Goal: Transaction & Acquisition: Purchase product/service

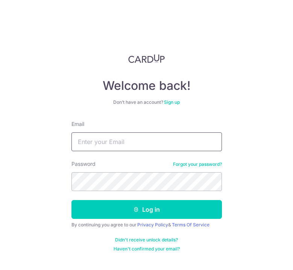
type input "[PERSON_NAME][EMAIL_ADDRESS][DOMAIN_NAME]"
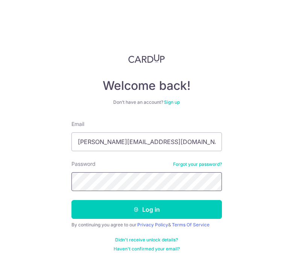
click at [147, 210] on button "Log in" at bounding box center [147, 209] width 151 height 19
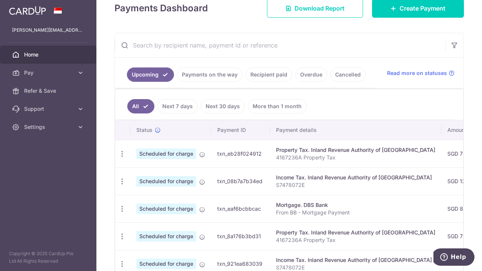
scroll to position [110, 0]
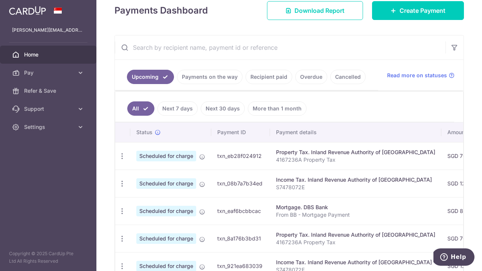
click at [233, 52] on input "text" at bounding box center [280, 47] width 331 height 24
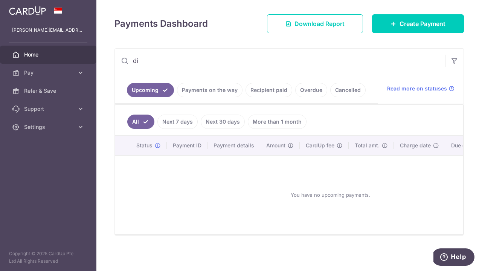
scroll to position [34, 0]
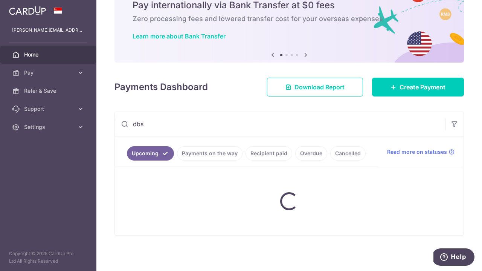
click at [233, 52] on div "NEW Pay internationally via Bank Transfer at $0 fees Zero processing fees and l…" at bounding box center [290, 15] width 350 height 75
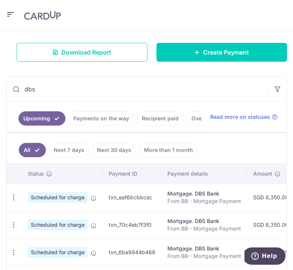
scroll to position [0, 0]
type input "dbs"
click at [12, 202] on icon "button" at bounding box center [14, 198] width 8 height 8
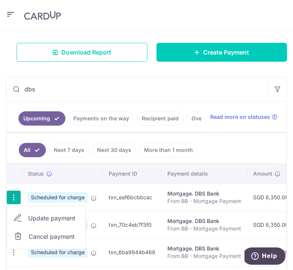
click at [58, 241] on span "Cancel payment" at bounding box center [54, 236] width 50 height 9
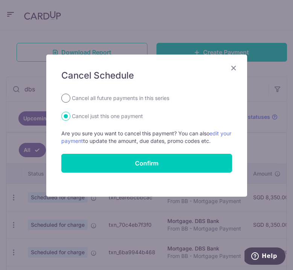
click at [65, 98] on input "Cancel all future payments in this series" at bounding box center [65, 98] width 9 height 9
radio input "true"
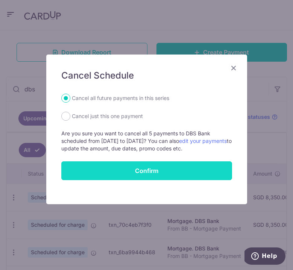
click at [84, 169] on input "Confirm" at bounding box center [146, 171] width 171 height 19
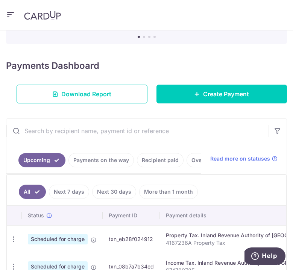
scroll to position [46, 0]
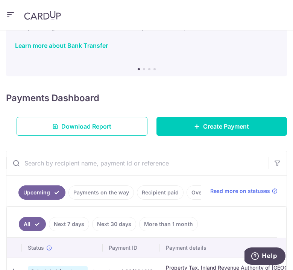
click at [89, 165] on input "text" at bounding box center [137, 163] width 263 height 24
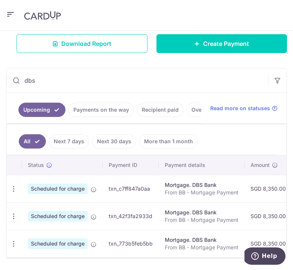
scroll to position [139, 0]
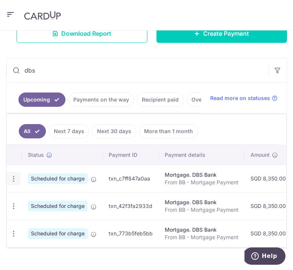
type input "dbs"
click at [15, 183] on icon "button" at bounding box center [14, 179] width 8 height 8
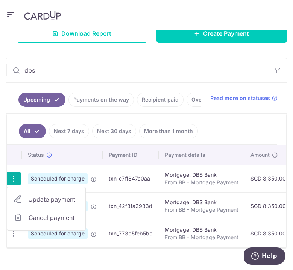
click at [24, 223] on link "Cancel payment" at bounding box center [46, 218] width 78 height 19
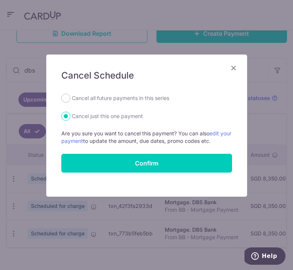
click at [234, 68] on icon "Close" at bounding box center [233, 67] width 9 height 9
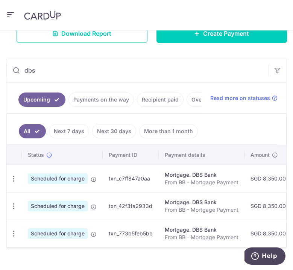
scroll to position [0, 0]
click at [11, 183] on icon "button" at bounding box center [14, 179] width 8 height 8
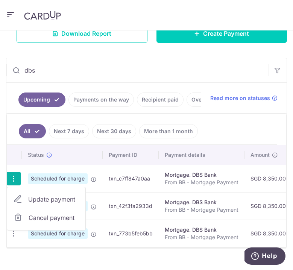
click at [32, 221] on span "Cancel payment" at bounding box center [54, 218] width 50 height 9
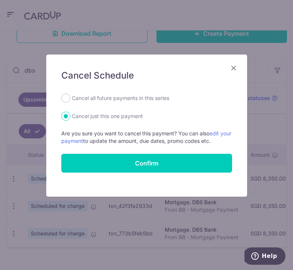
click at [134, 98] on label "Cancel all future payments in this series" at bounding box center [121, 98] width 98 height 9
click at [70, 98] on input "Cancel all future payments in this series" at bounding box center [65, 98] width 9 height 9
radio input "true"
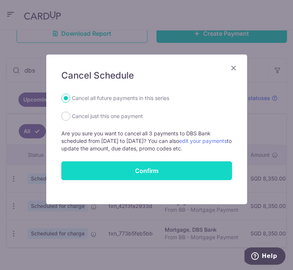
click at [133, 178] on input "Confirm" at bounding box center [146, 171] width 171 height 19
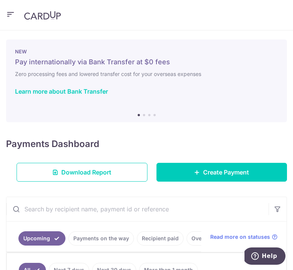
click at [9, 14] on icon "button" at bounding box center [10, 14] width 9 height 9
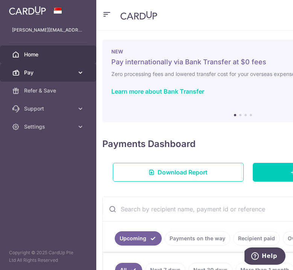
click at [31, 70] on span "Pay" at bounding box center [49, 73] width 50 height 8
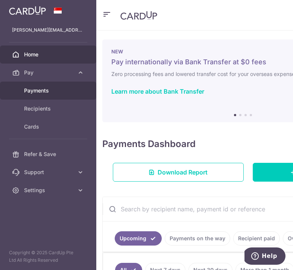
click at [37, 90] on span "Payments" at bounding box center [49, 91] width 50 height 8
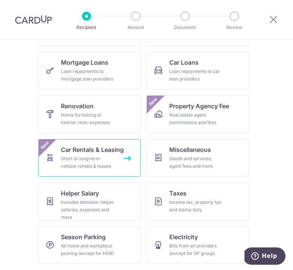
scroll to position [154, 0]
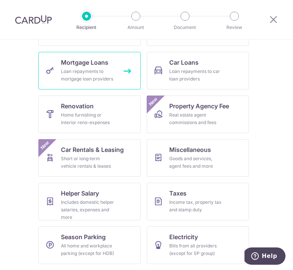
click at [74, 78] on div "Loan repayments to mortgage loan providers" at bounding box center [88, 75] width 54 height 15
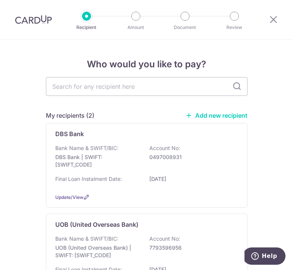
click at [205, 116] on link "Add new recipient" at bounding box center [217, 116] width 62 height 8
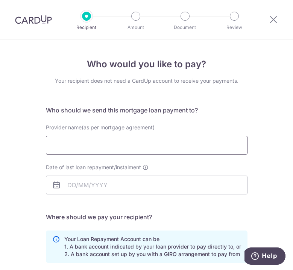
click at [172, 151] on input "Provider name(as per mortgage agreement)" at bounding box center [147, 145] width 202 height 19
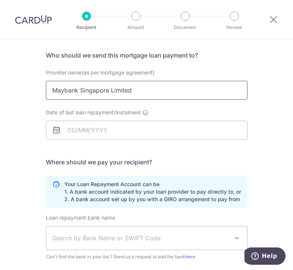
scroll to position [56, 0]
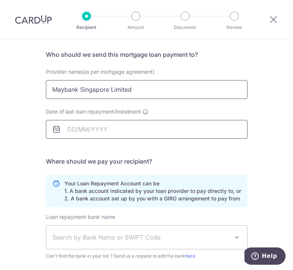
type input "Maybank Singapore Limited"
click at [183, 128] on input "Date of last loan repayment/instalment" at bounding box center [147, 129] width 202 height 19
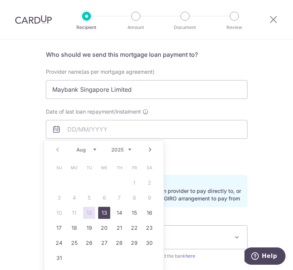
click at [104, 216] on link "13" at bounding box center [104, 213] width 12 height 12
type input "[DATE]"
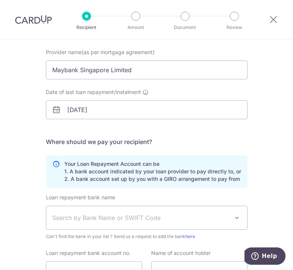
scroll to position [76, 0]
click at [104, 216] on span "Search by Bank Name or SWIFT Code" at bounding box center [140, 217] width 177 height 9
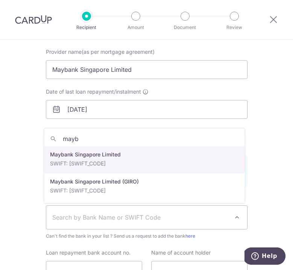
type input "mayba"
select select "10"
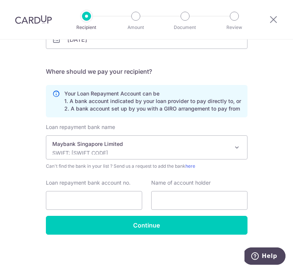
scroll to position [146, 0]
click at [89, 199] on input "Loan repayment bank account no." at bounding box center [94, 200] width 96 height 19
type input "14010775478"
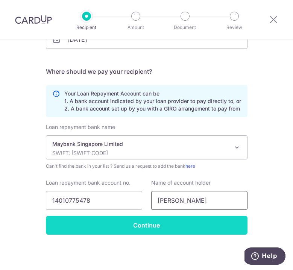
type input "Peggy Toh"
click at [93, 220] on input "Continue" at bounding box center [147, 225] width 202 height 19
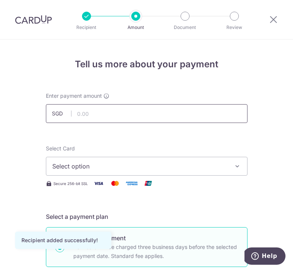
click at [97, 114] on input "text" at bounding box center [147, 113] width 202 height 19
type input "9,645.00"
click at [99, 168] on span "Select option" at bounding box center [140, 166] width 176 height 9
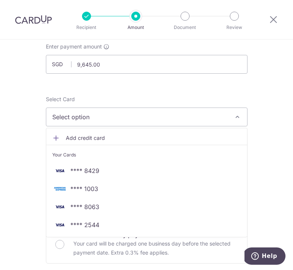
scroll to position [52, 0]
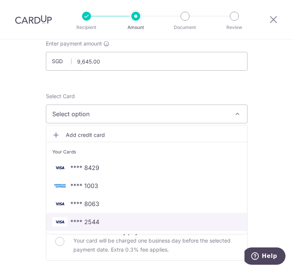
click at [85, 223] on span "**** 2544" at bounding box center [84, 222] width 29 height 9
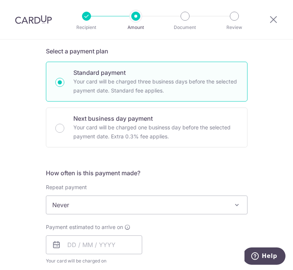
scroll to position [166, 0]
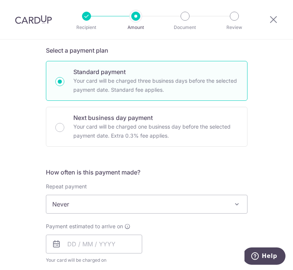
click at [84, 211] on span "Never" at bounding box center [146, 204] width 201 height 18
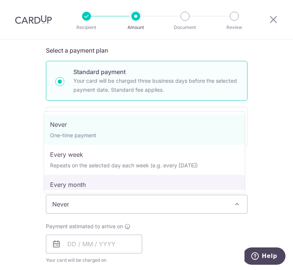
select select "3"
type input "18/08/2025"
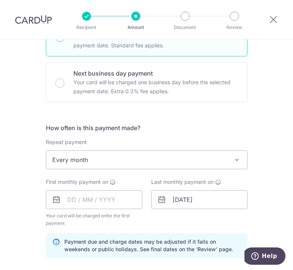
scroll to position [212, 0]
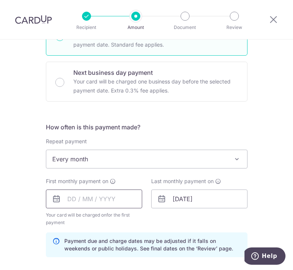
click at [70, 202] on input "text" at bounding box center [94, 199] width 96 height 19
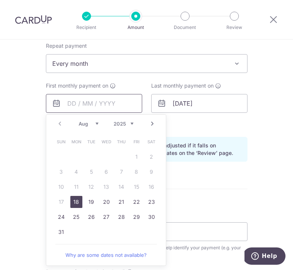
scroll to position [309, 0]
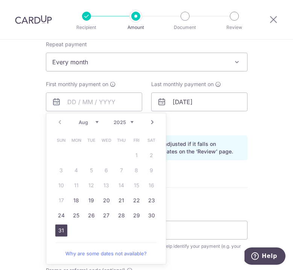
click at [58, 232] on link "31" at bounding box center [61, 231] width 12 height 12
type input "31/08/2025"
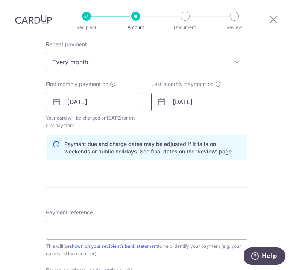
click at [189, 103] on input "31/08/2025" at bounding box center [199, 102] width 96 height 19
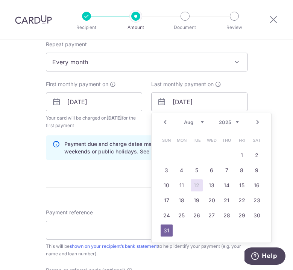
click at [254, 121] on link "Next" at bounding box center [257, 122] width 9 height 9
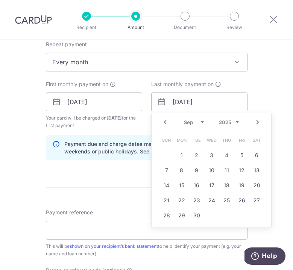
click at [254, 121] on link "Next" at bounding box center [257, 122] width 9 height 9
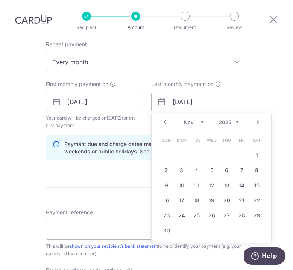
click at [254, 121] on link "Next" at bounding box center [257, 122] width 9 height 9
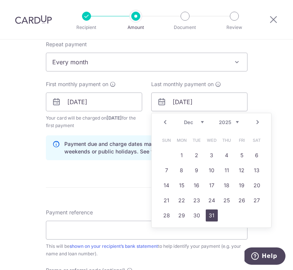
click at [212, 214] on link "31" at bounding box center [212, 216] width 12 height 12
type input "31/12/2025"
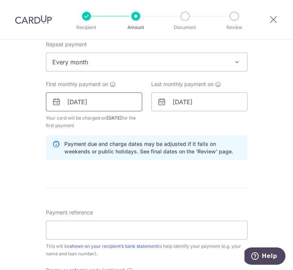
click at [104, 107] on input "31/08/2025" at bounding box center [94, 102] width 96 height 19
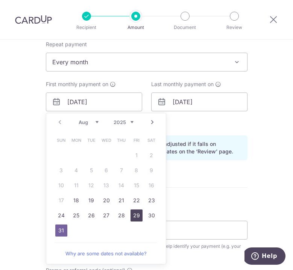
click at [132, 214] on link "29" at bounding box center [137, 216] width 12 height 12
type input "[DATE]"
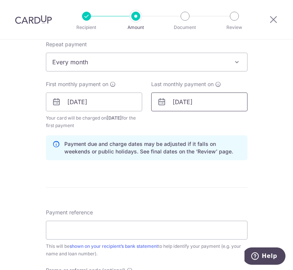
click at [220, 104] on input "31/12/2025" at bounding box center [199, 102] width 96 height 19
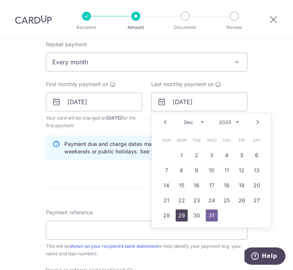
click at [179, 213] on link "29" at bounding box center [182, 216] width 12 height 12
type input "29/12/2025"
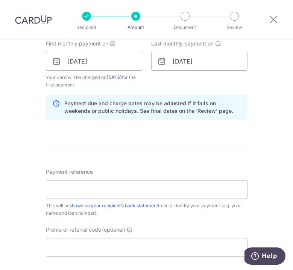
scroll to position [352, 0]
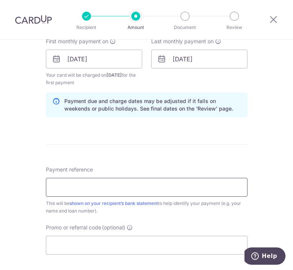
click at [171, 186] on input "Payment reference" at bounding box center [147, 187] width 202 height 19
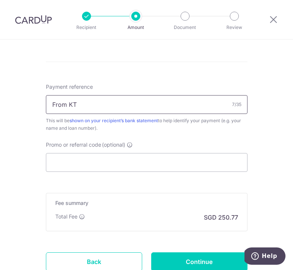
scroll to position [437, 0]
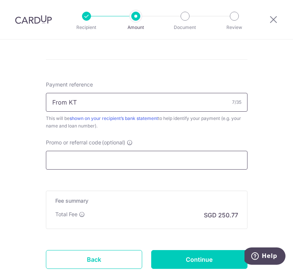
type input "From KT"
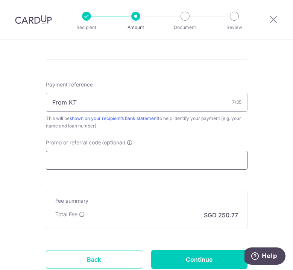
click at [162, 166] on input "Promo or referral code (optional)" at bounding box center [147, 160] width 202 height 19
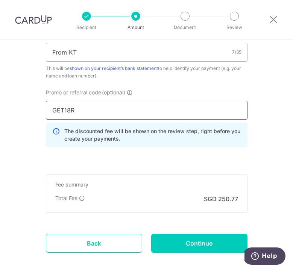
scroll to position [493, 0]
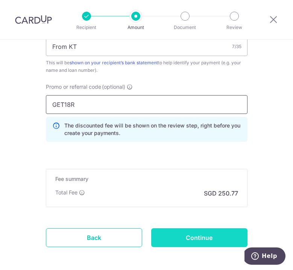
type input "GET18R"
click at [159, 244] on input "Continue" at bounding box center [199, 238] width 96 height 19
type input "Create Schedule"
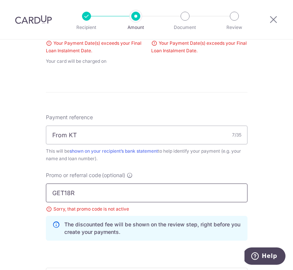
click at [80, 193] on input "GET18R" at bounding box center [147, 193] width 202 height 19
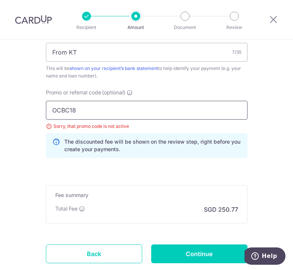
scroll to position [470, 0]
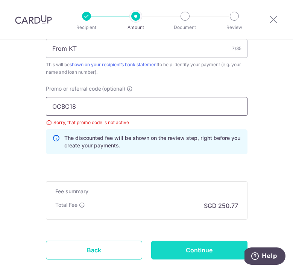
type input "OCBC18"
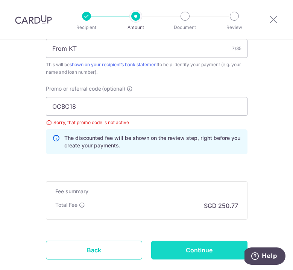
click at [173, 247] on input "Continue" at bounding box center [199, 250] width 96 height 19
type input "Create Schedule"
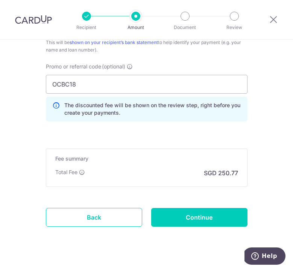
scroll to position [506, 0]
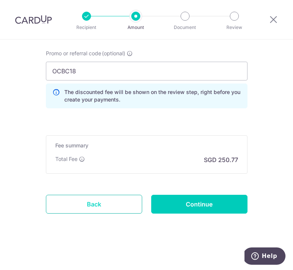
click at [116, 209] on link "Back" at bounding box center [94, 204] width 96 height 19
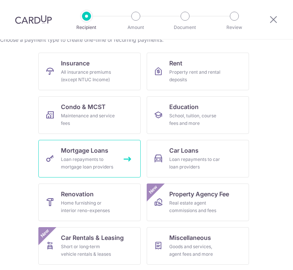
scroll to position [66, 0]
click at [115, 160] on link "Mortgage Loans Loan repayments to mortgage loan providers" at bounding box center [89, 159] width 102 height 38
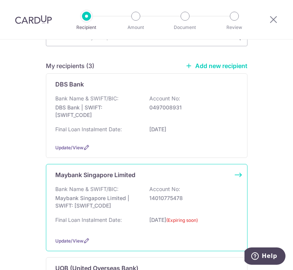
scroll to position [50, 0]
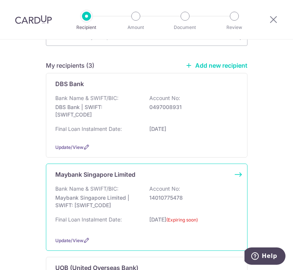
click at [119, 188] on div "Maybank Singapore Limited Bank Name & SWIFT/BIC: Maybank Singapore Limited | SW…" at bounding box center [147, 207] width 202 height 87
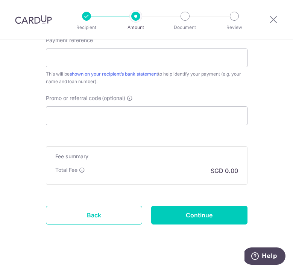
scroll to position [454, 0]
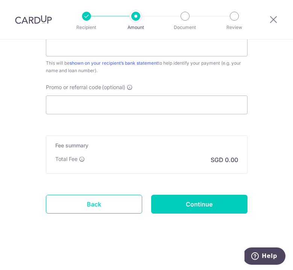
click at [112, 205] on link "Back" at bounding box center [94, 204] width 96 height 19
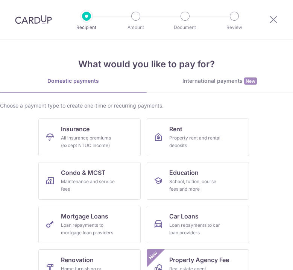
scroll to position [26, 0]
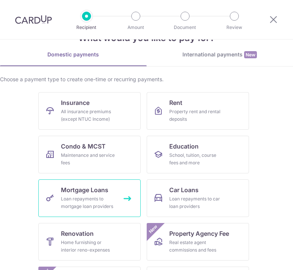
click at [88, 197] on div "Loan repayments to mortgage loan providers" at bounding box center [88, 202] width 54 height 15
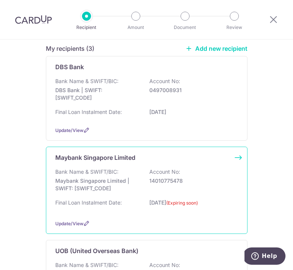
scroll to position [66, 0]
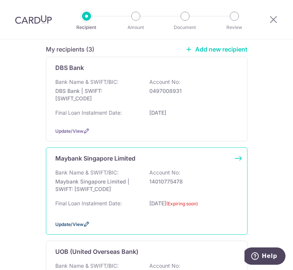
click at [85, 227] on icon at bounding box center [87, 224] width 6 height 6
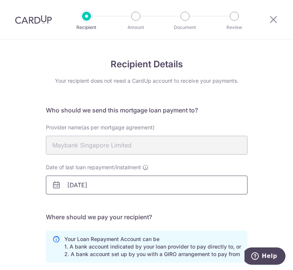
click at [93, 187] on input "[DATE]" at bounding box center [147, 185] width 202 height 19
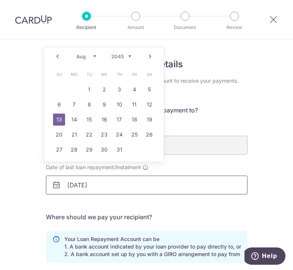
click at [70, 184] on input "[DATE]" at bounding box center [147, 185] width 202 height 19
type input "[DATE]"
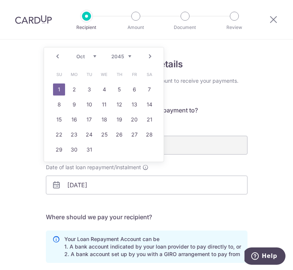
click at [131, 213] on h5 "Where should we pay your recipient?" at bounding box center [147, 217] width 202 height 9
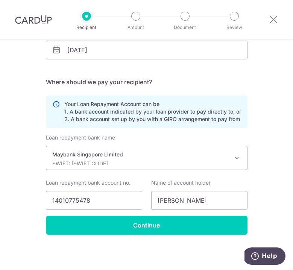
scroll to position [135, 0]
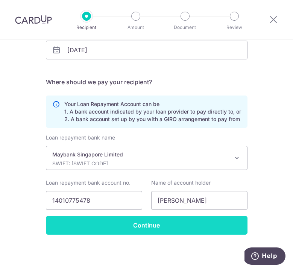
click at [133, 226] on input "Continue" at bounding box center [147, 225] width 202 height 19
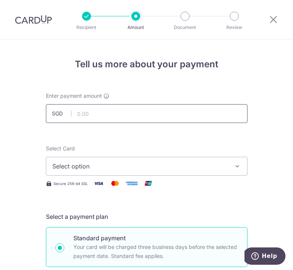
click at [105, 113] on input "text" at bounding box center [147, 113] width 202 height 19
type input "9,645.00"
click at [195, 168] on span "Select option" at bounding box center [140, 166] width 176 height 9
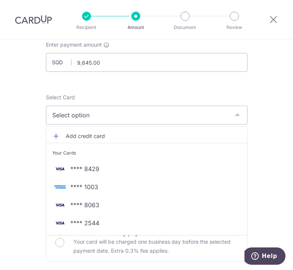
scroll to position [54, 0]
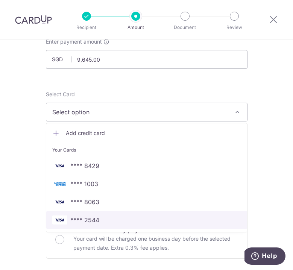
click at [123, 221] on span "**** 2544" at bounding box center [146, 220] width 189 height 9
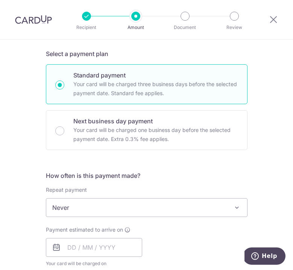
scroll to position [169, 0]
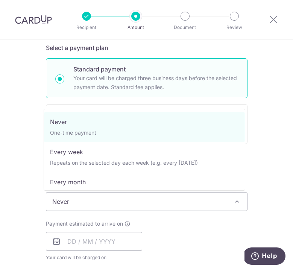
click at [115, 203] on span "Never" at bounding box center [146, 202] width 201 height 18
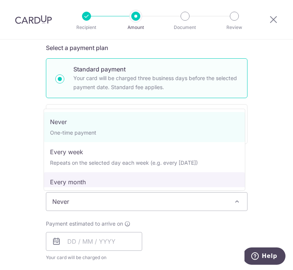
click at [106, 188] on span "Never One-time payment Every week Repeats on the selected day each week (e.g. e…" at bounding box center [145, 150] width 202 height 82
select select "3"
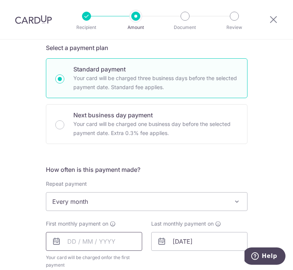
click at [81, 241] on input "text" at bounding box center [94, 241] width 96 height 19
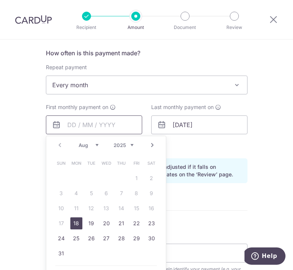
scroll to position [287, 0]
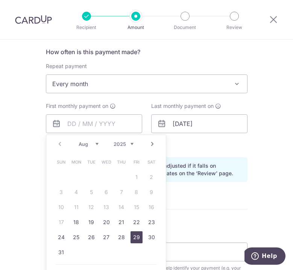
click at [134, 238] on link "29" at bounding box center [137, 238] width 12 height 12
type input "29/08/2025"
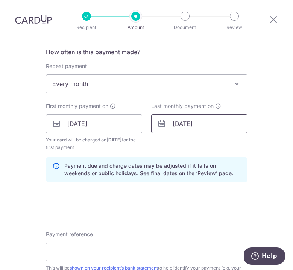
click at [198, 120] on input "01/10/2045" at bounding box center [199, 124] width 96 height 19
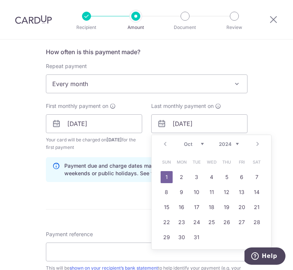
click at [255, 144] on div "Prev Next Jan Feb Mar Apr May Jun Jul Aug Sep Oct Nov Dec 2024 2025 2026 2027 2…" at bounding box center [212, 144] width 120 height 18
click at [227, 142] on select "2024 2025 2026 2027 2028 2029 2030 2031 2032 2033 2034 2035" at bounding box center [229, 144] width 20 height 6
click at [230, 147] on select "2024 2025 2026 2027 2028 2029 2030 2031 2032 2033 2034 2035" at bounding box center [229, 144] width 20 height 6
click at [166, 143] on link "Prev" at bounding box center [165, 144] width 9 height 9
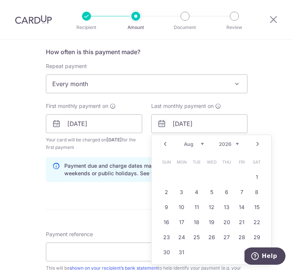
click at [166, 143] on link "Prev" at bounding box center [165, 144] width 9 height 9
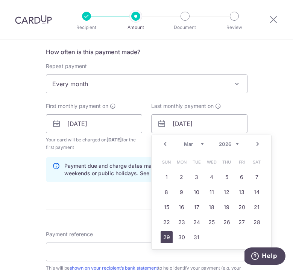
click at [164, 240] on link "29" at bounding box center [167, 238] width 12 height 12
type input "[DATE]"
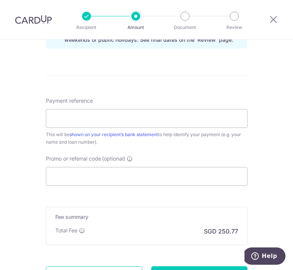
scroll to position [424, 0]
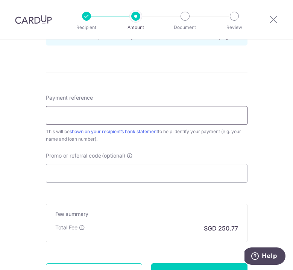
click at [128, 119] on input "Payment reference" at bounding box center [147, 115] width 202 height 19
type input "From KT"
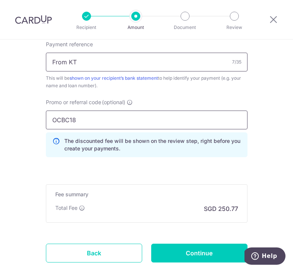
scroll to position [483, 0]
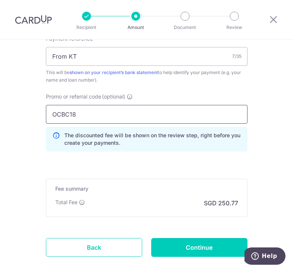
type input "OCBC18"
click at [136, 134] on p "The discounted fee will be shown on the review step, right before you create yo…" at bounding box center [152, 139] width 177 height 15
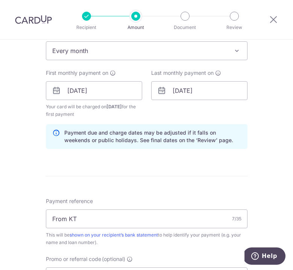
scroll to position [318, 0]
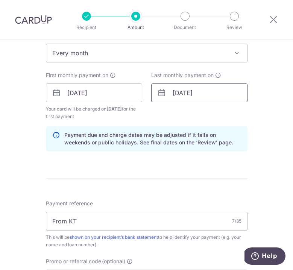
click at [215, 93] on input "[DATE]" at bounding box center [199, 93] width 96 height 19
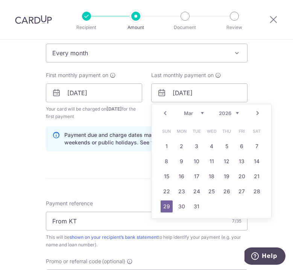
click at [255, 111] on link "Next" at bounding box center [257, 113] width 9 height 9
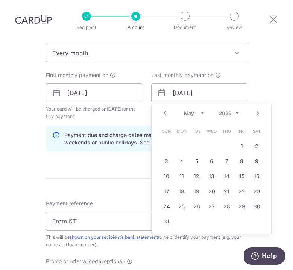
click at [255, 111] on link "Next" at bounding box center [257, 113] width 9 height 9
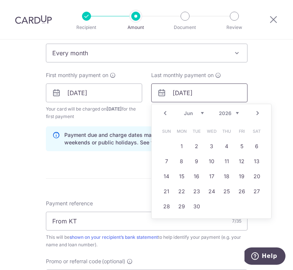
click at [255, 111] on link "Next" at bounding box center [257, 113] width 9 height 9
click at [206, 205] on link "29" at bounding box center [212, 207] width 12 height 12
type input "[DATE]"
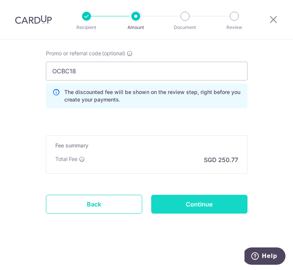
scroll to position [526, 0]
click at [206, 205] on input "Continue" at bounding box center [199, 204] width 96 height 19
type input "Create Schedule"
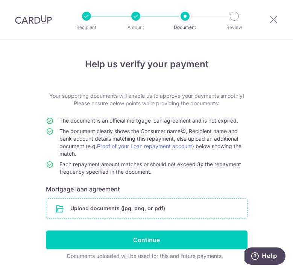
click at [157, 209] on input "file" at bounding box center [146, 209] width 201 height 20
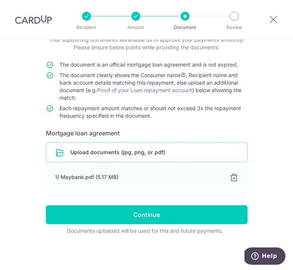
scroll to position [56, 0]
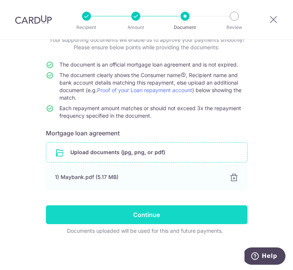
click at [67, 211] on input "Continue" at bounding box center [147, 215] width 202 height 19
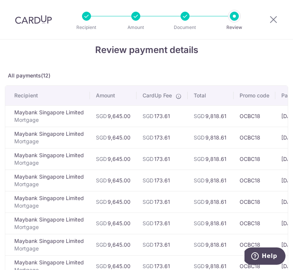
scroll to position [17, 0]
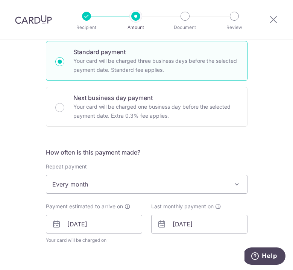
scroll to position [191, 0]
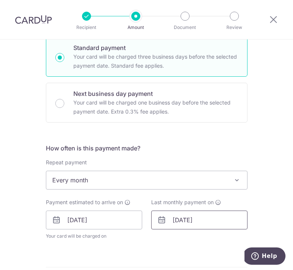
click at [174, 224] on input "29/07/2026" at bounding box center [199, 220] width 96 height 19
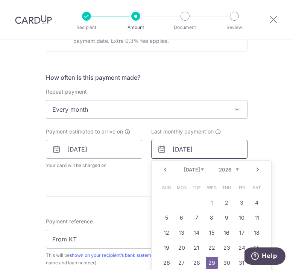
scroll to position [265, 0]
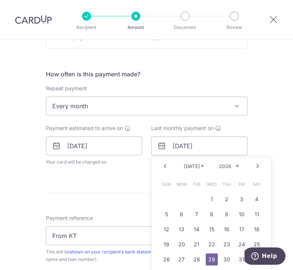
click at [162, 168] on link "Prev" at bounding box center [165, 166] width 9 height 9
click at [168, 261] on link "29" at bounding box center [167, 260] width 12 height 12
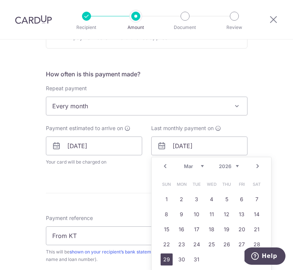
type input "29/03/2026"
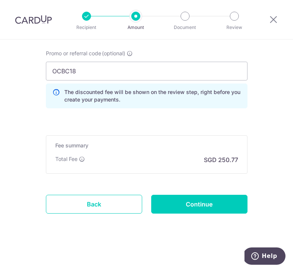
scroll to position [519, 0]
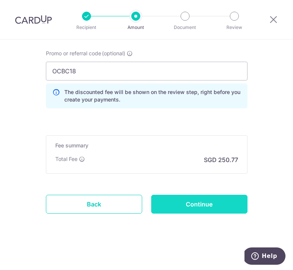
click at [189, 206] on input "Continue" at bounding box center [199, 204] width 96 height 19
type input "Update Schedule"
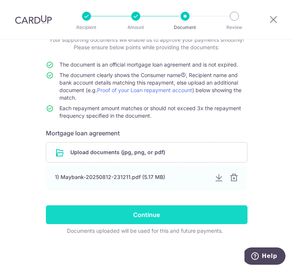
scroll to position [56, 0]
click at [186, 210] on input "Continue" at bounding box center [147, 215] width 202 height 19
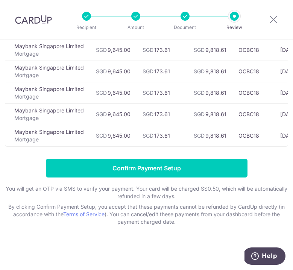
scroll to position [149, 0]
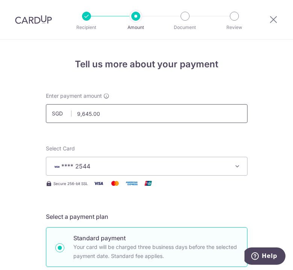
click at [80, 111] on input "9,645.00" at bounding box center [147, 113] width 202 height 19
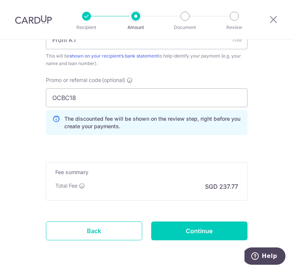
scroll to position [464, 0]
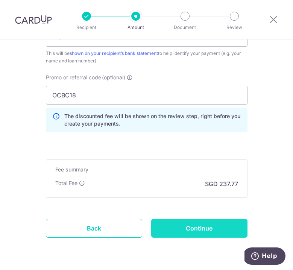
type input "9,145.00"
click at [203, 227] on input "Continue" at bounding box center [199, 228] width 96 height 19
type input "Update Schedule"
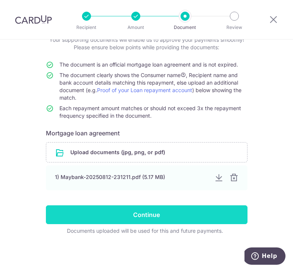
scroll to position [56, 0]
click at [197, 215] on input "Continue" at bounding box center [147, 215] width 202 height 19
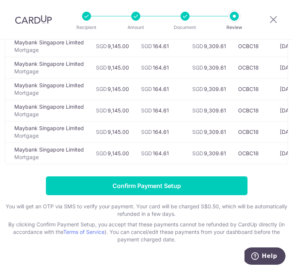
scroll to position [129, 0]
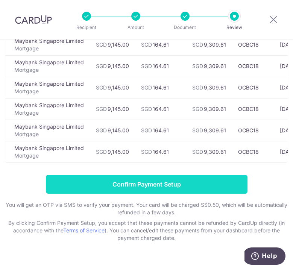
click at [185, 192] on input "Confirm Payment Setup" at bounding box center [147, 184] width 202 height 19
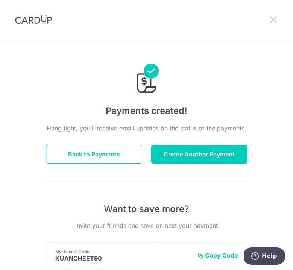
click at [278, 17] on icon at bounding box center [273, 19] width 9 height 9
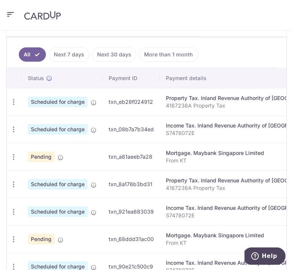
scroll to position [213, 0]
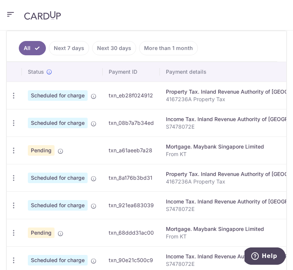
click at [11, 13] on icon "button" at bounding box center [10, 14] width 9 height 9
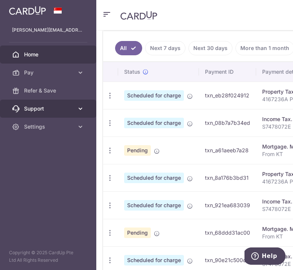
click at [27, 110] on span "Support" at bounding box center [49, 109] width 50 height 8
